Goal: Information Seeking & Learning: Learn about a topic

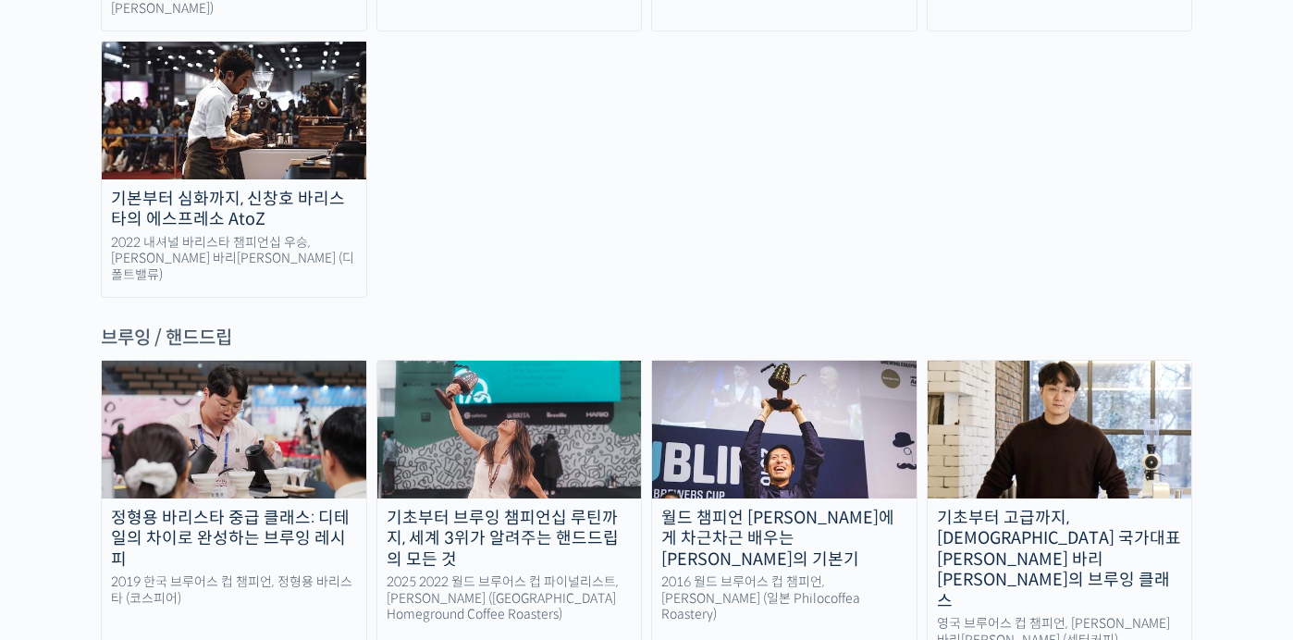
scroll to position [2895, 0]
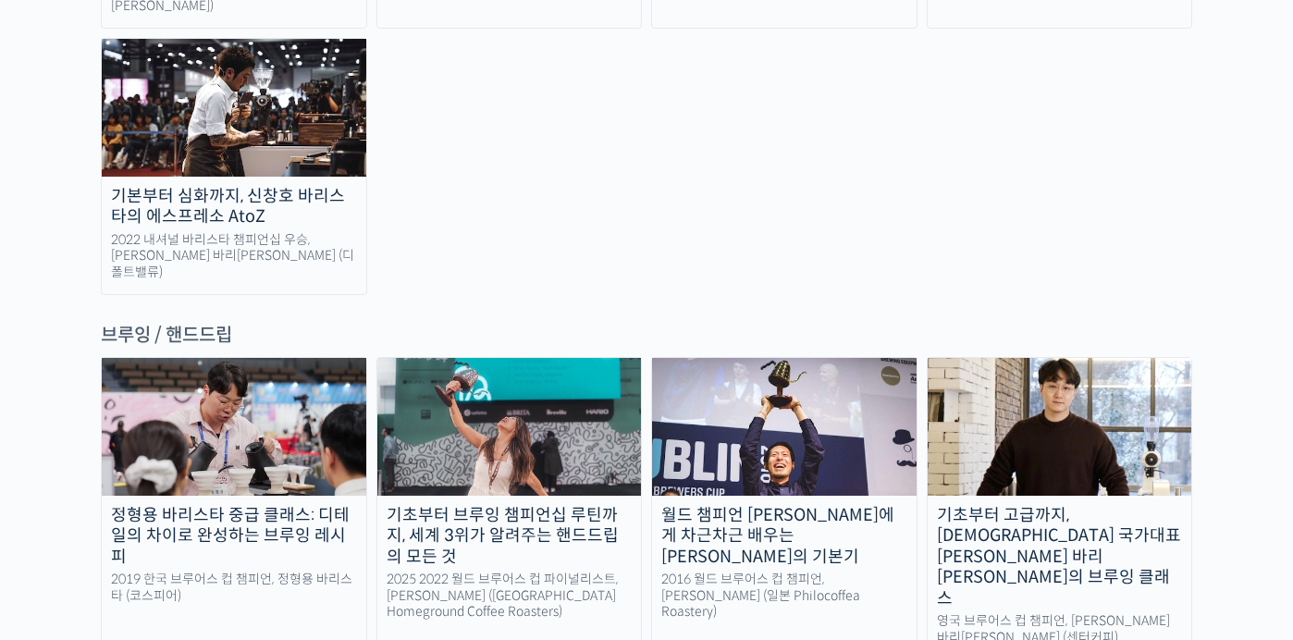
click at [788, 505] on div "월드 챔피언 [PERSON_NAME]에게 차근차근 배우는 [PERSON_NAME]의 기본기" at bounding box center [784, 536] width 265 height 63
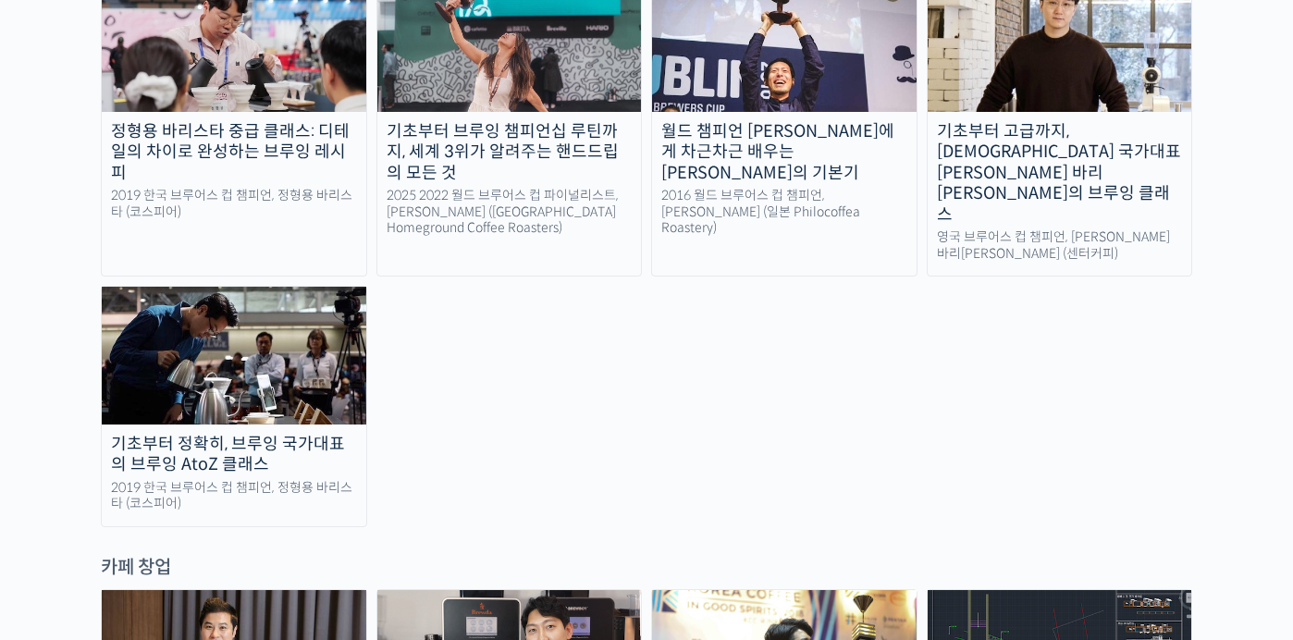
scroll to position [3279, 0]
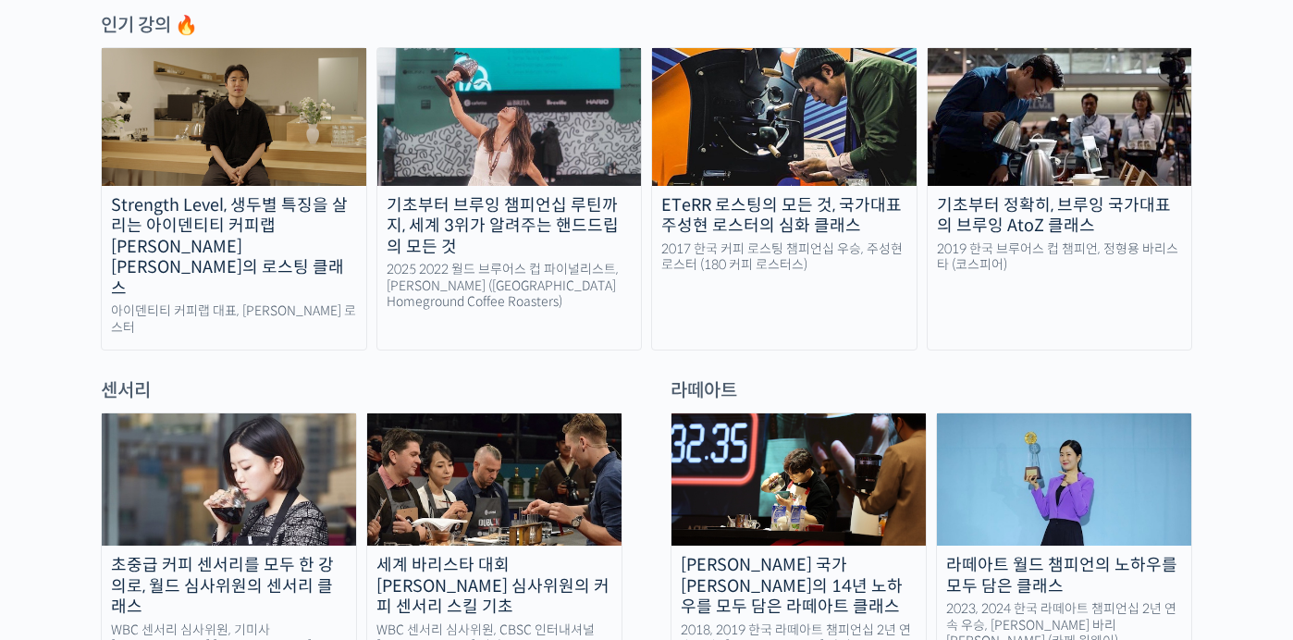
scroll to position [1000, 0]
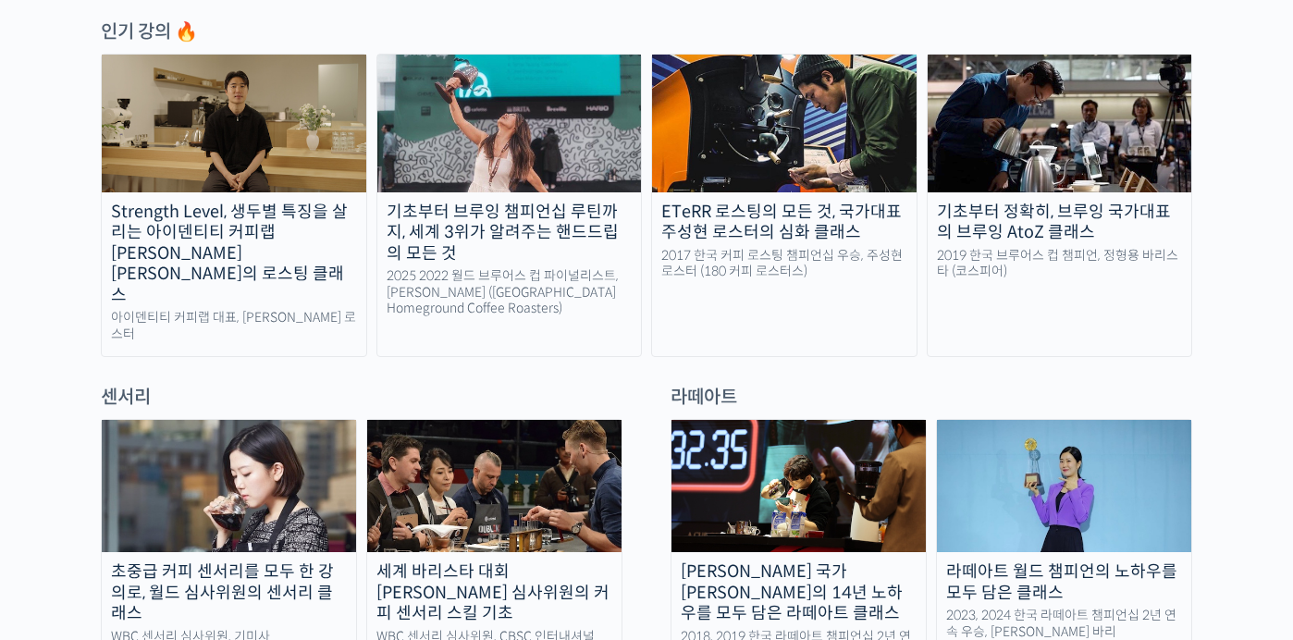
click at [818, 445] on img at bounding box center [799, 486] width 254 height 132
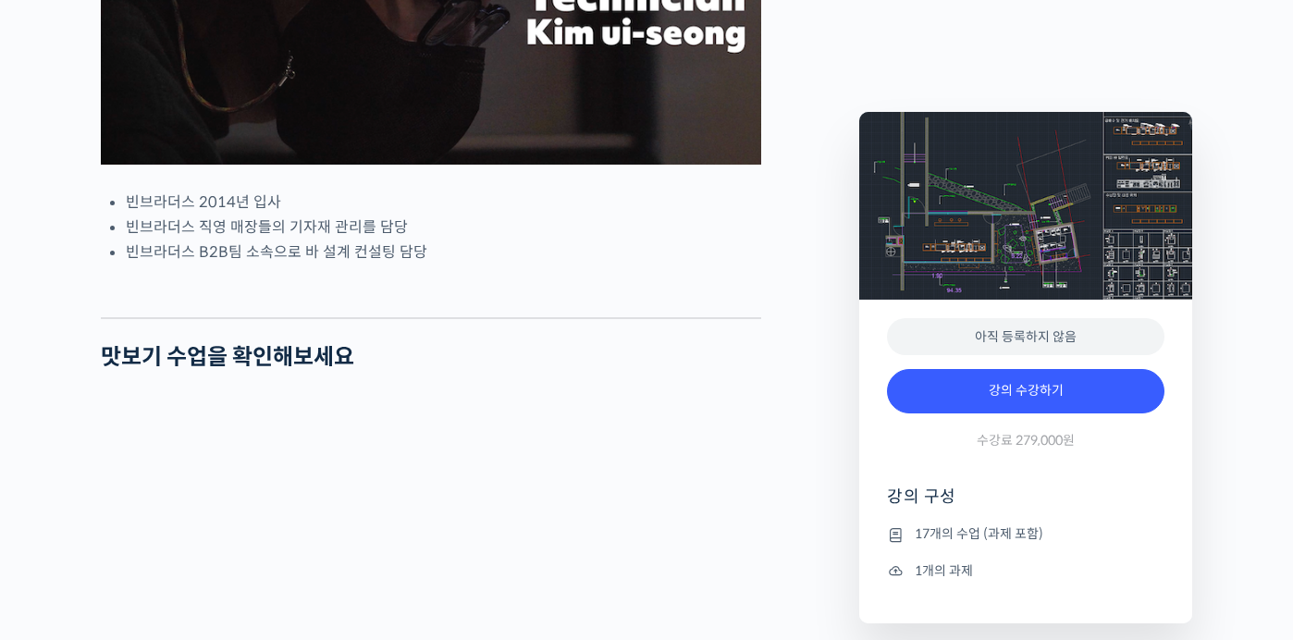
scroll to position [1013, 0]
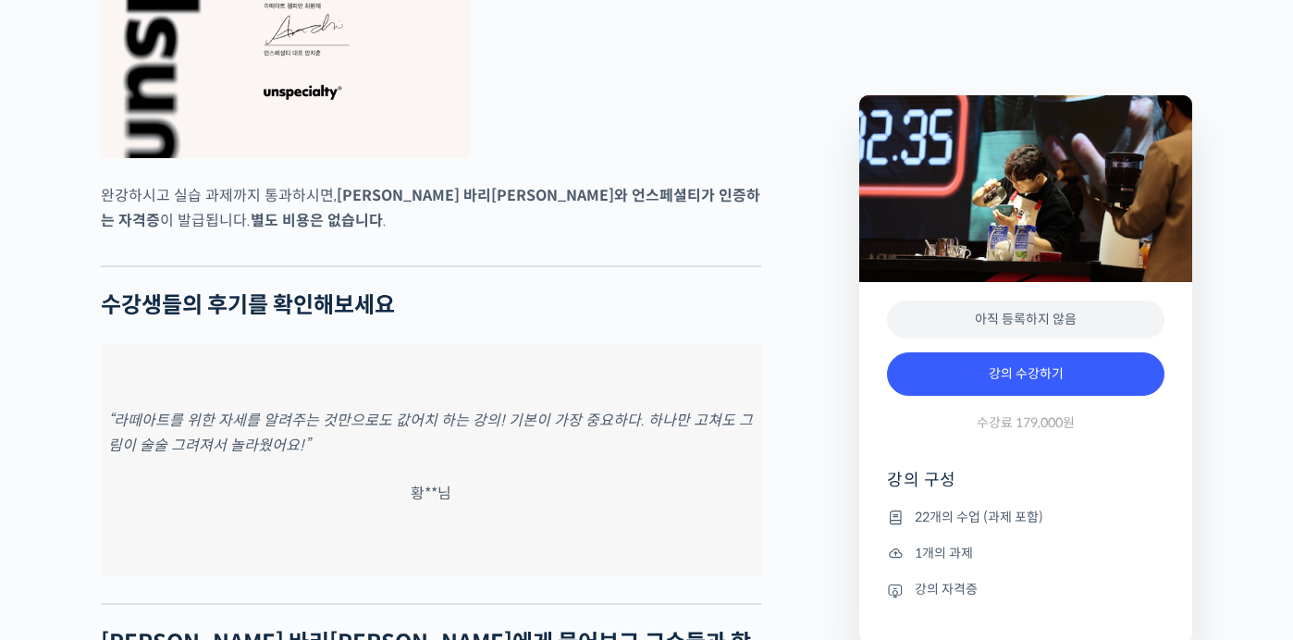
scroll to position [7159, 0]
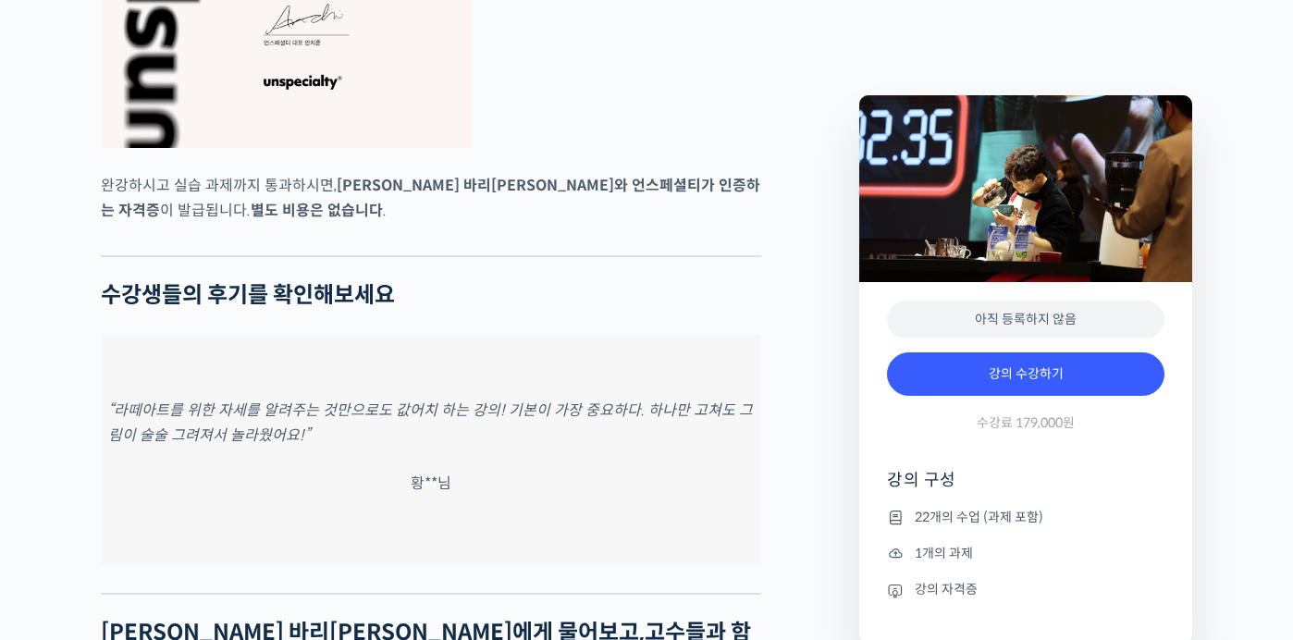
click at [640, 334] on div "“라떼아트를 위한 자세를 알려주는 것만으로도 값어치 하는 강의! 기본이 가장 중요하다. 하나만 고쳐도 그림이 술술 그려져서 놀라웠어요!” 황*…" at bounding box center [431, 449] width 660 height 231
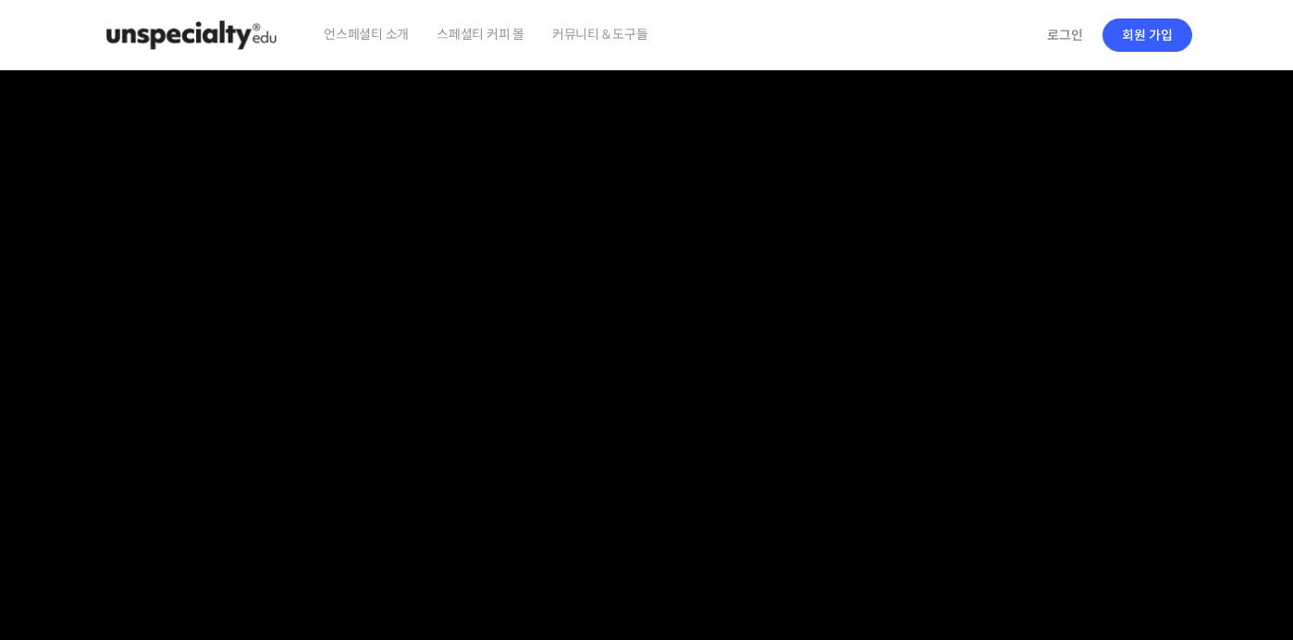
scroll to position [0, 0]
